Goal: Task Accomplishment & Management: Use online tool/utility

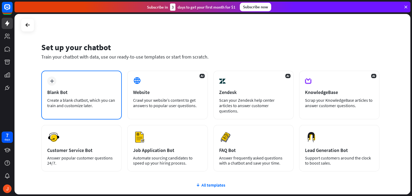
click at [74, 93] on div "Blank Bot" at bounding box center [81, 92] width 69 height 6
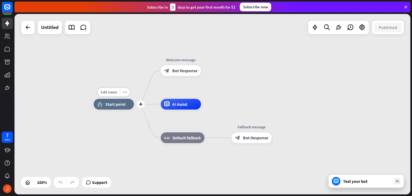
click at [112, 107] on span "Start point" at bounding box center [115, 103] width 20 height 5
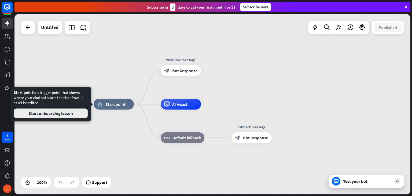
click at [61, 113] on button "Start onboarding lesson" at bounding box center [51, 113] width 74 height 10
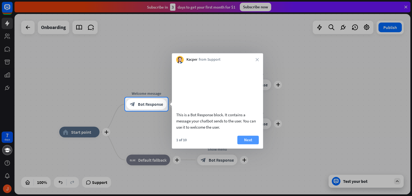
click at [254, 144] on button "Next" at bounding box center [248, 140] width 21 height 9
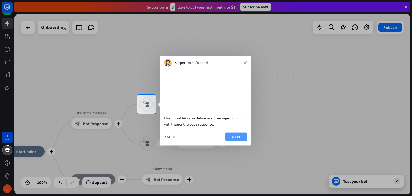
click at [235, 141] on button "Next" at bounding box center [235, 136] width 21 height 9
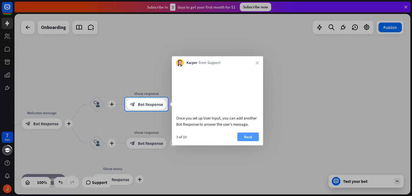
click at [249, 141] on button "Next" at bounding box center [248, 136] width 21 height 9
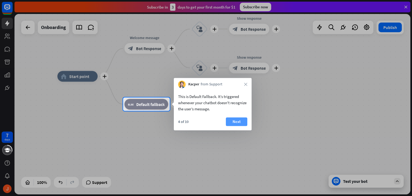
click at [233, 121] on button "Next" at bounding box center [236, 121] width 21 height 9
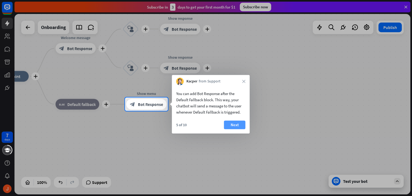
click at [232, 125] on button "Next" at bounding box center [234, 125] width 21 height 9
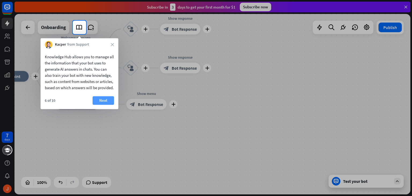
click at [101, 105] on button "Next" at bounding box center [103, 100] width 21 height 9
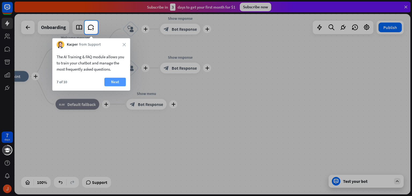
click at [116, 79] on button "Next" at bounding box center [114, 82] width 21 height 9
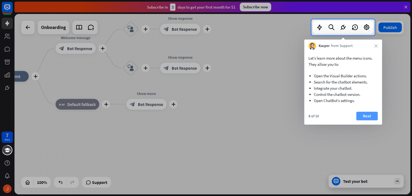
click at [373, 116] on button "Next" at bounding box center [366, 116] width 21 height 9
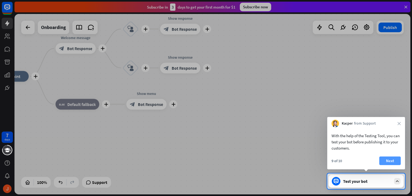
click at [384, 160] on button "Next" at bounding box center [390, 160] width 21 height 9
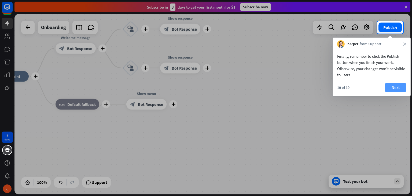
click at [396, 90] on button "Next" at bounding box center [395, 87] width 21 height 9
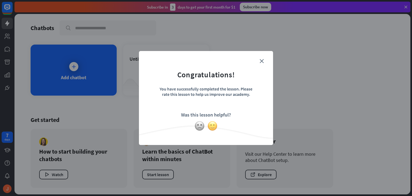
click at [209, 125] on img at bounding box center [212, 126] width 10 height 10
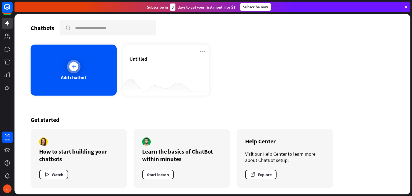
click at [93, 74] on div "Add chatbot" at bounding box center [74, 70] width 86 height 51
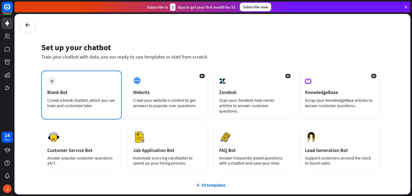
click at [90, 84] on div "plus Blank Bot Create a blank chatbot, which you can train and customize later." at bounding box center [81, 95] width 81 height 49
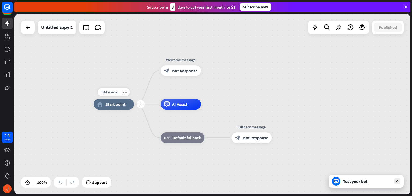
click at [121, 110] on div "Edit name more_horiz plus home_2 Start point" at bounding box center [114, 104] width 40 height 11
drag, startPoint x: 121, startPoint y: 109, endPoint x: 125, endPoint y: 119, distance: 10.4
click at [125, 110] on div "Edit name more_horiz plus home_2 Start point" at bounding box center [114, 104] width 40 height 11
click at [359, 186] on div "Test your bot" at bounding box center [366, 181] width 75 height 13
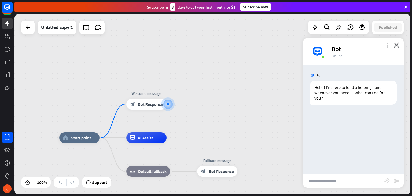
click at [312, 182] on input "text" at bounding box center [343, 180] width 81 height 13
type input "***"
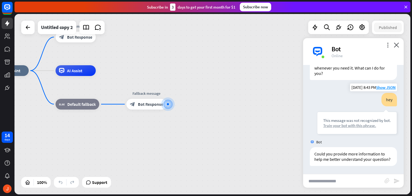
scroll to position [30, 0]
click at [345, 123] on div "Train your bot with this phrase." at bounding box center [357, 125] width 68 height 5
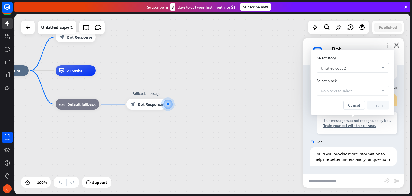
click at [359, 69] on div "Untitled copy 2 arrow_down" at bounding box center [353, 68] width 72 height 10
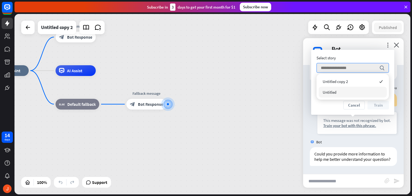
click at [362, 90] on div "Untitled" at bounding box center [353, 92] width 68 height 11
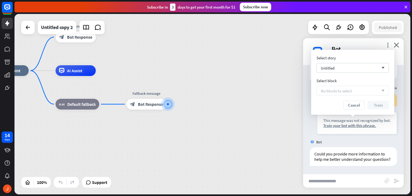
click at [267, 79] on div "home_2 Start point Welcome message block_bot_response Bot Response AI Assist bl…" at bounding box center [186, 161] width 396 height 180
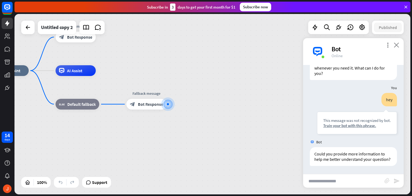
click at [396, 44] on icon "close" at bounding box center [396, 44] width 5 height 5
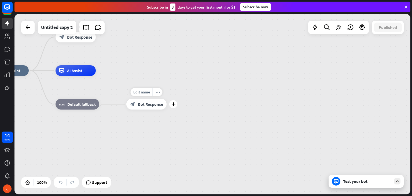
click at [145, 110] on div "Edit name more_horiz plus block_bot_response Bot Response" at bounding box center [146, 104] width 40 height 11
click at [173, 103] on icon "plus" at bounding box center [174, 104] width 4 height 4
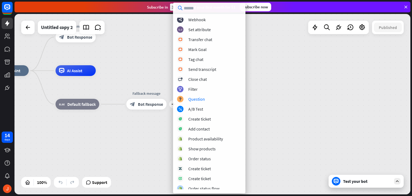
scroll to position [123, 0]
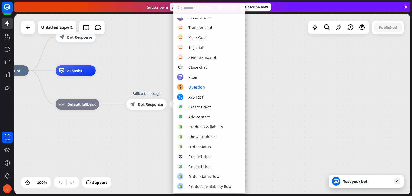
click at [304, 119] on div "home_2 Start point Welcome message block_bot_response Bot Response AI Assist bl…" at bounding box center [186, 161] width 396 height 180
